Goal: Find specific page/section: Find specific page/section

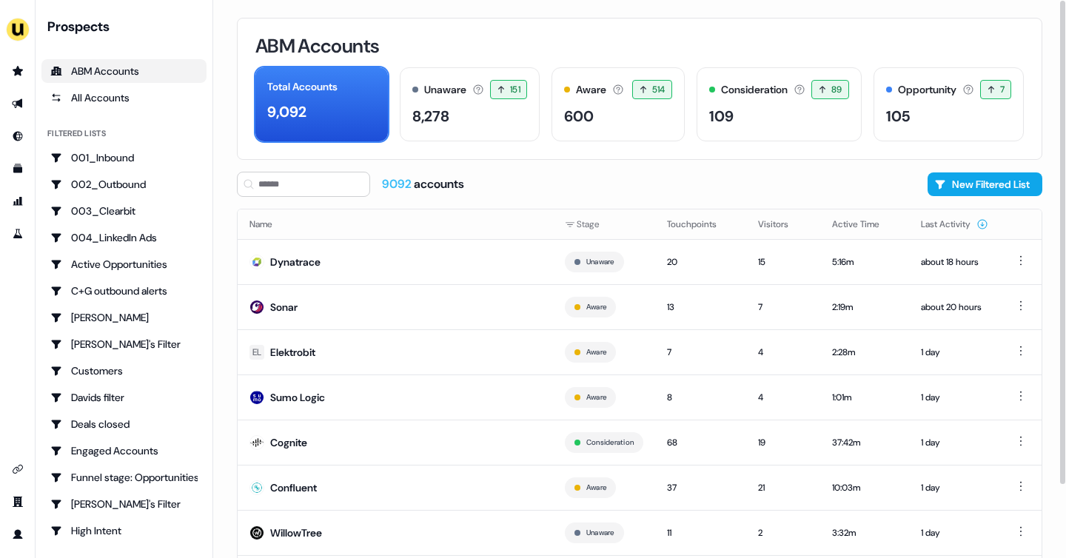
scroll to position [84, 0]
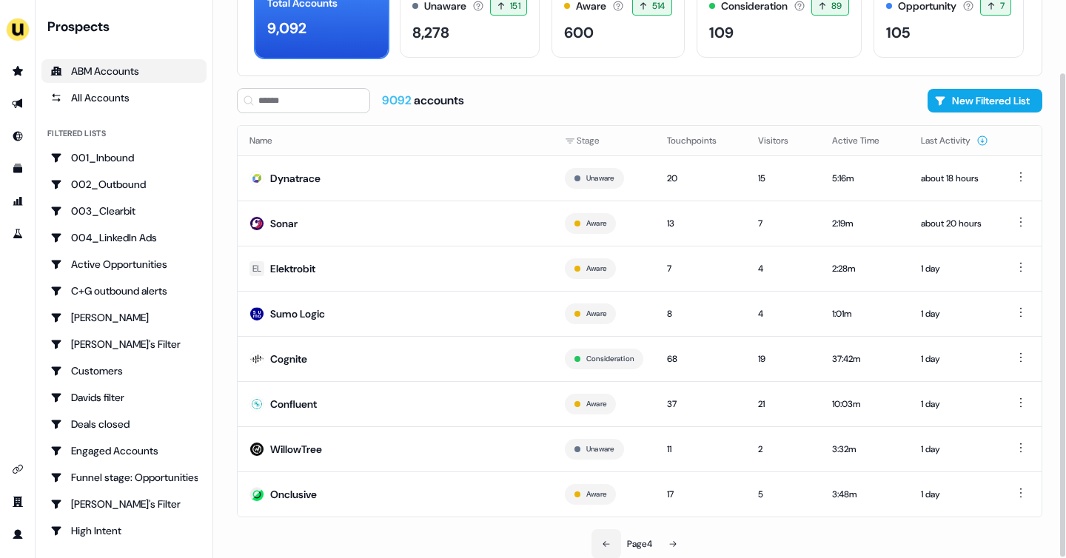
click at [602, 540] on icon at bounding box center [606, 544] width 9 height 9
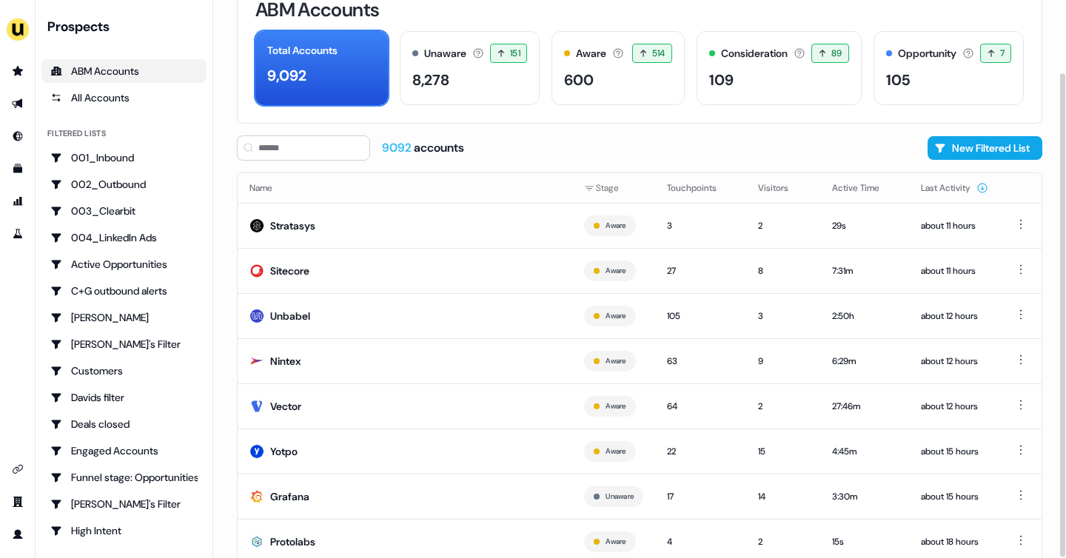
scroll to position [84, 0]
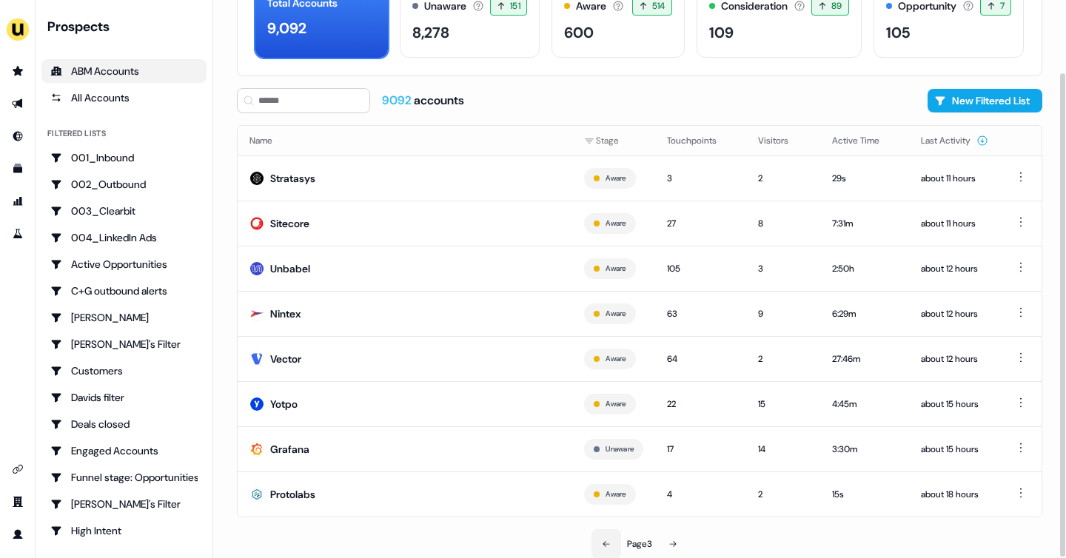
click at [602, 540] on icon at bounding box center [606, 544] width 9 height 9
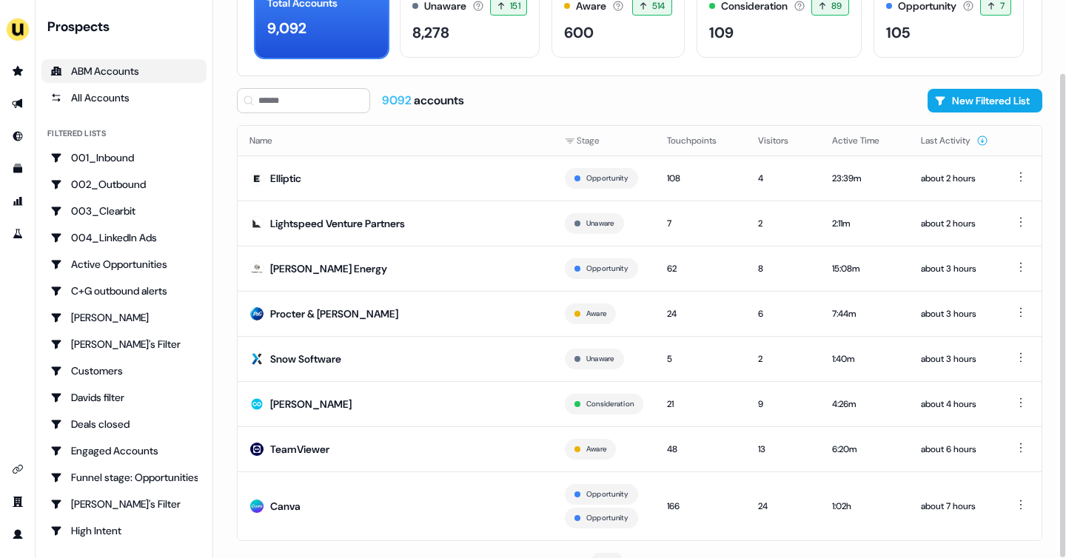
scroll to position [104, 0]
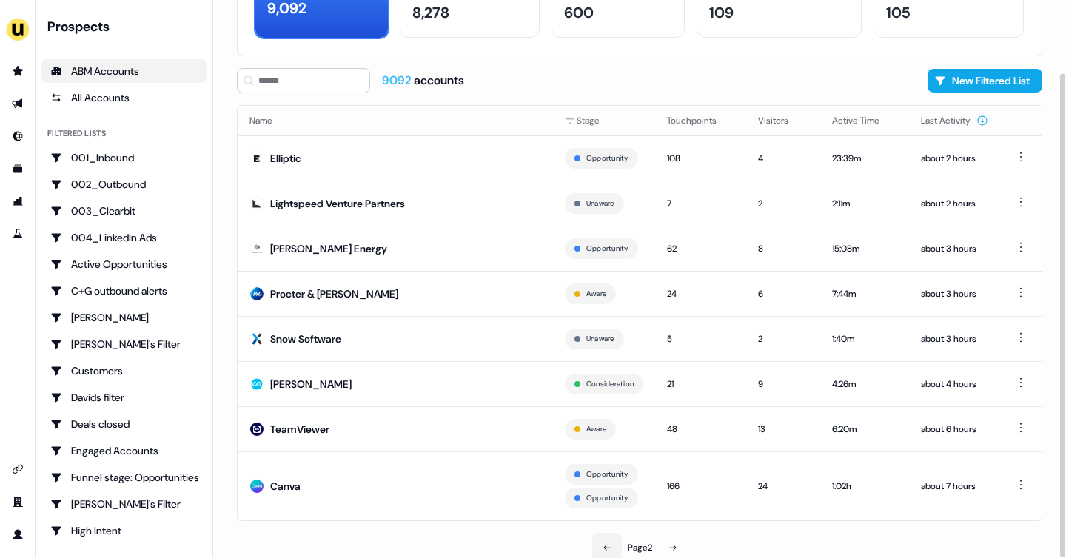
click at [603, 548] on icon at bounding box center [607, 547] width 9 height 9
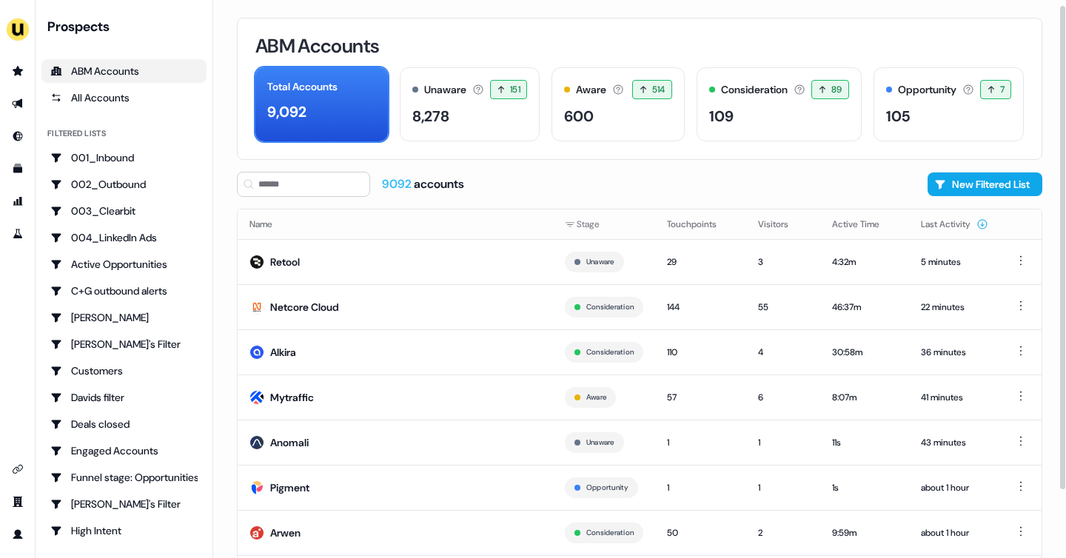
scroll to position [84, 0]
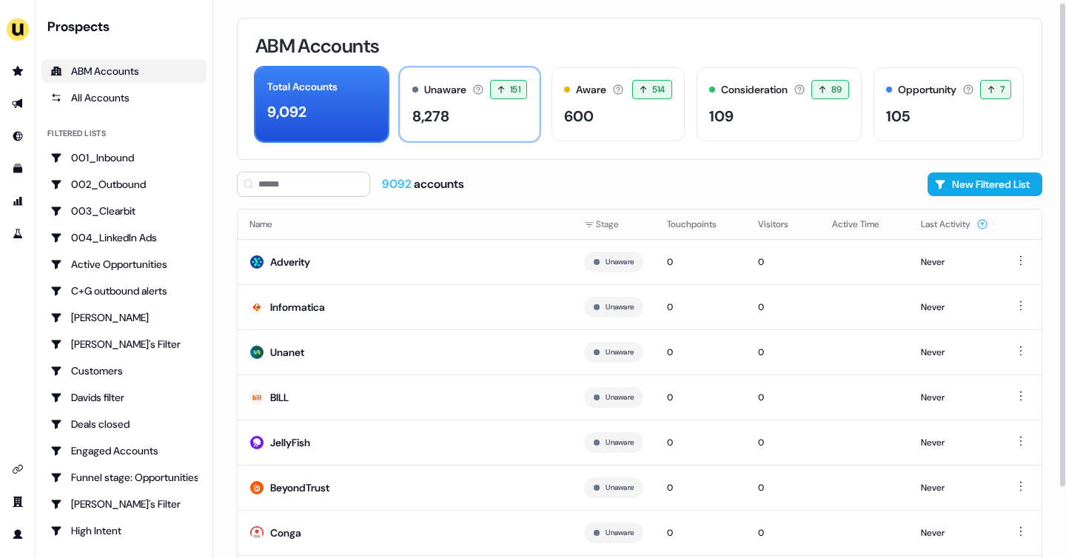
scroll to position [84, 0]
click at [16, 110] on link "Go to outbound experience" at bounding box center [18, 104] width 24 height 24
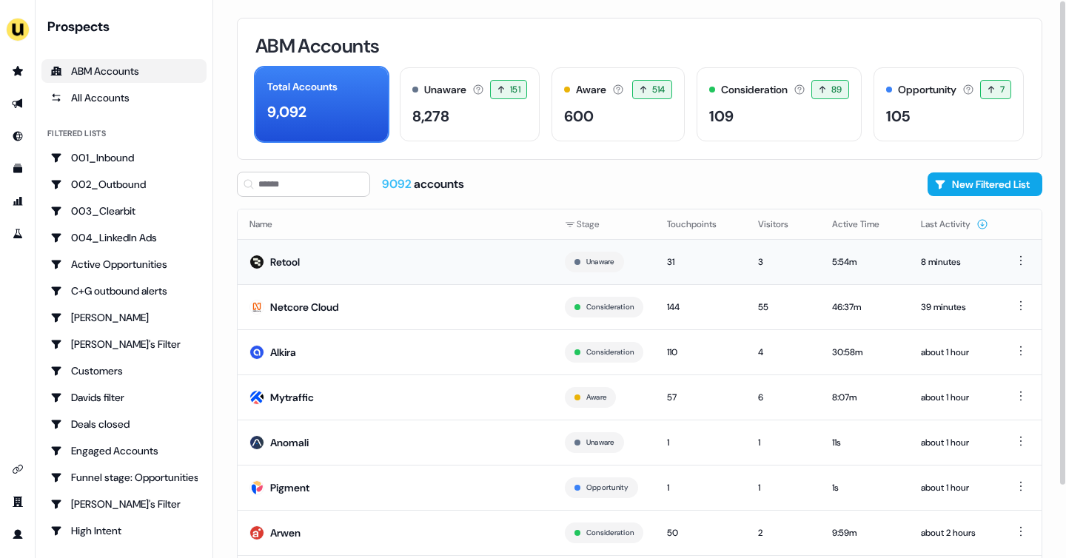
scroll to position [84, 0]
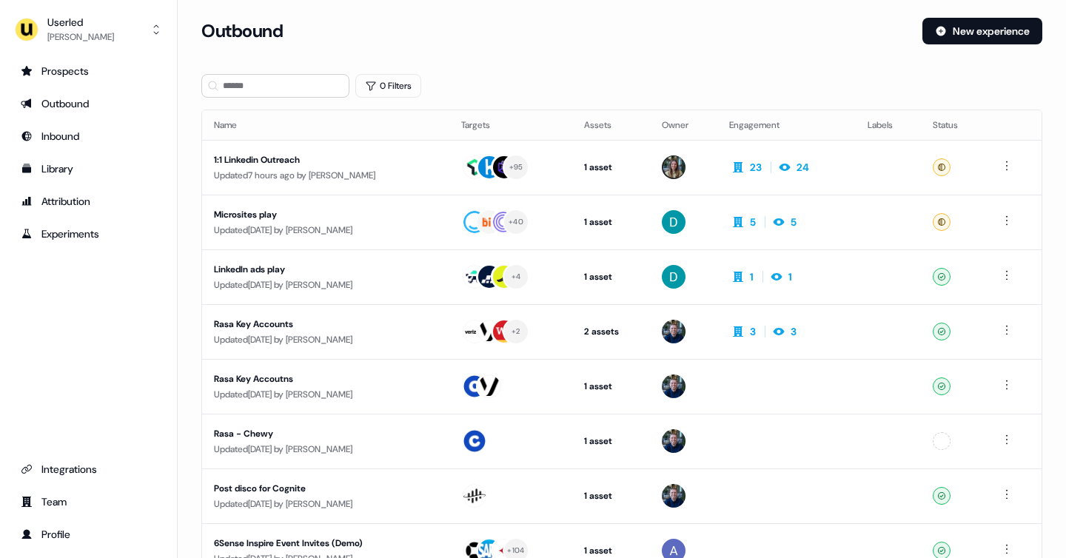
click at [87, 71] on div "Prospects" at bounding box center [88, 71] width 135 height 15
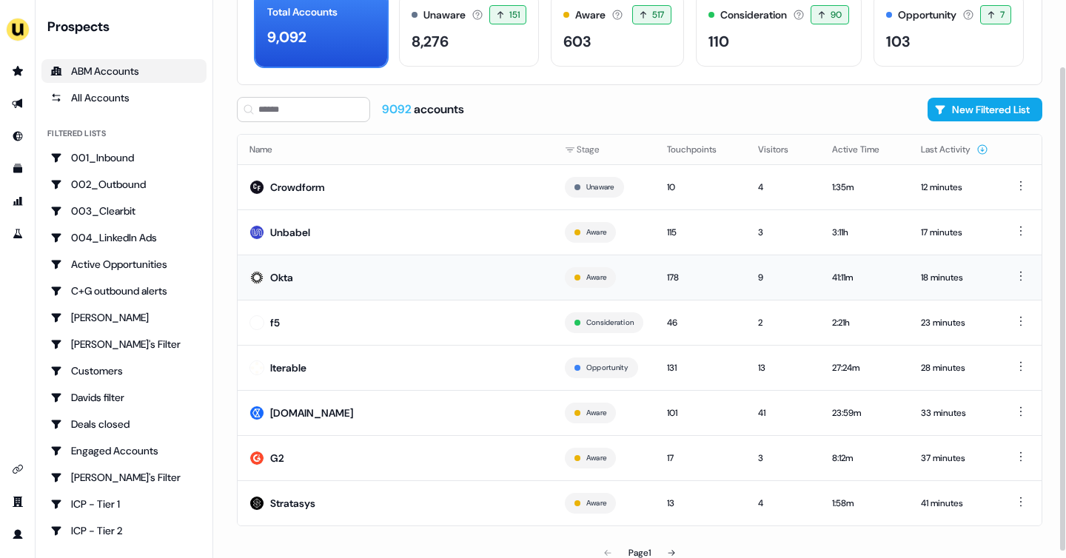
scroll to position [84, 0]
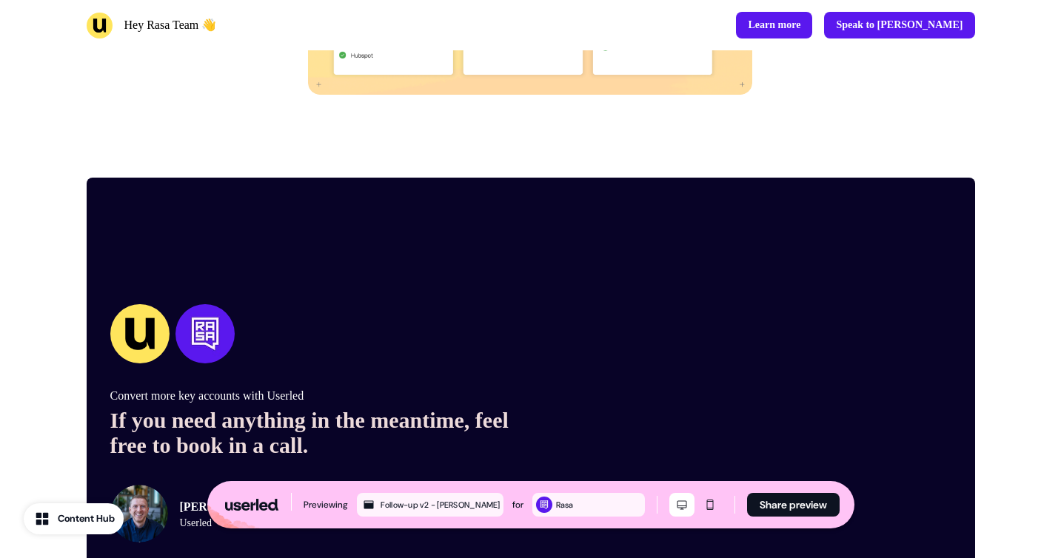
scroll to position [3187, 0]
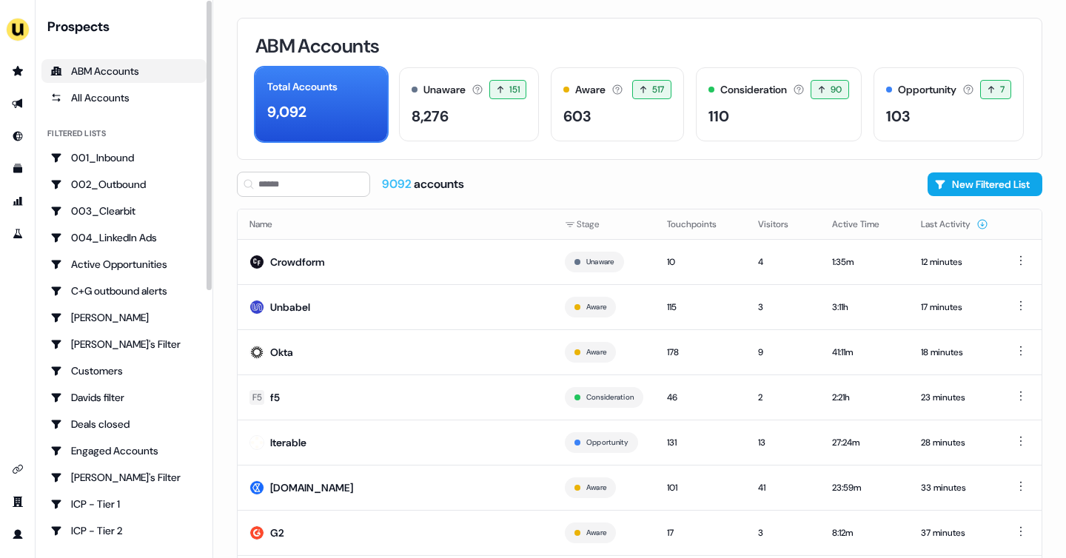
scroll to position [84, 0]
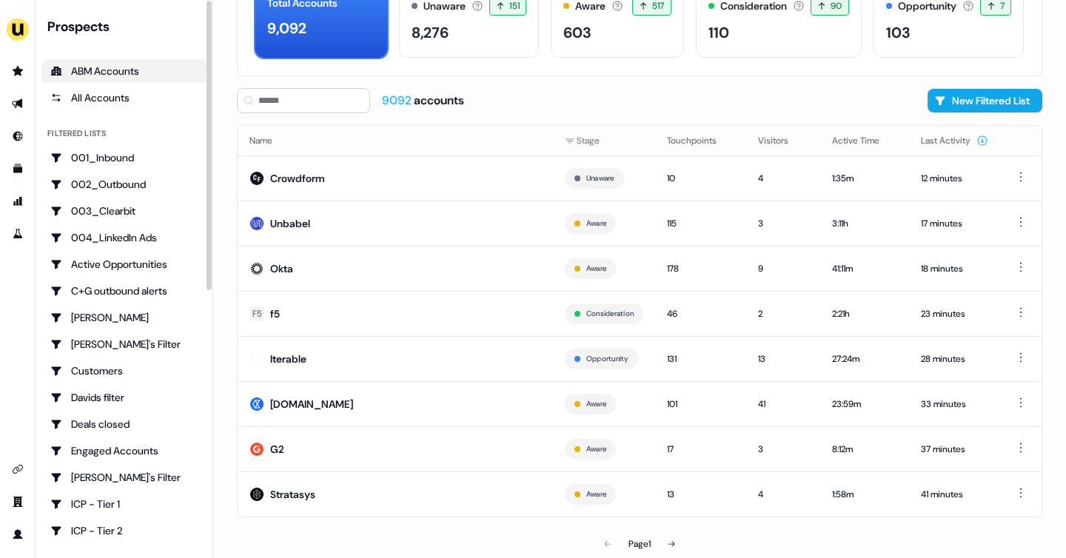
click at [127, 77] on div "ABM Accounts" at bounding box center [123, 71] width 147 height 15
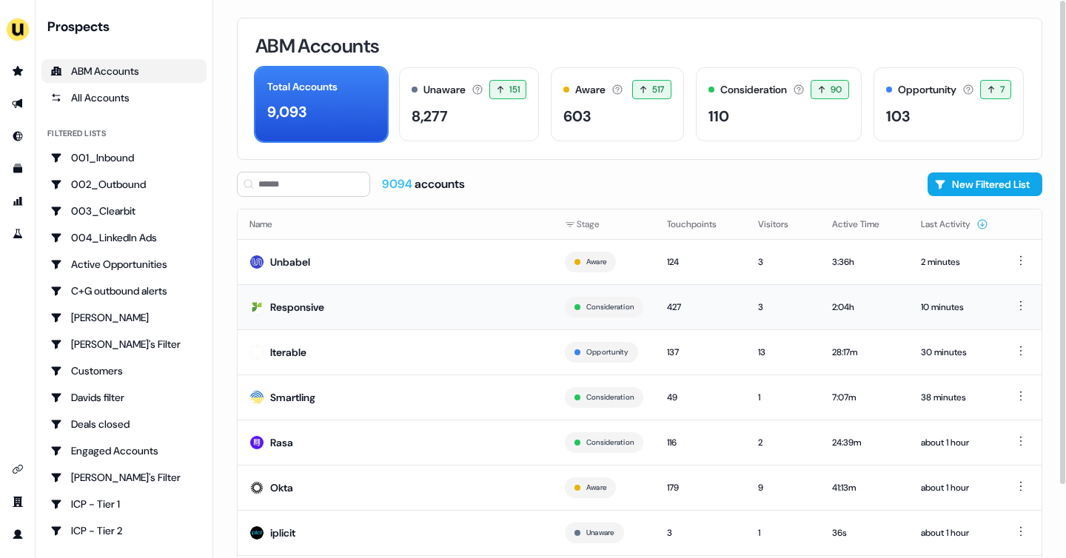
click at [312, 313] on div "Responsive" at bounding box center [297, 307] width 54 height 15
